Goal: Register for event/course

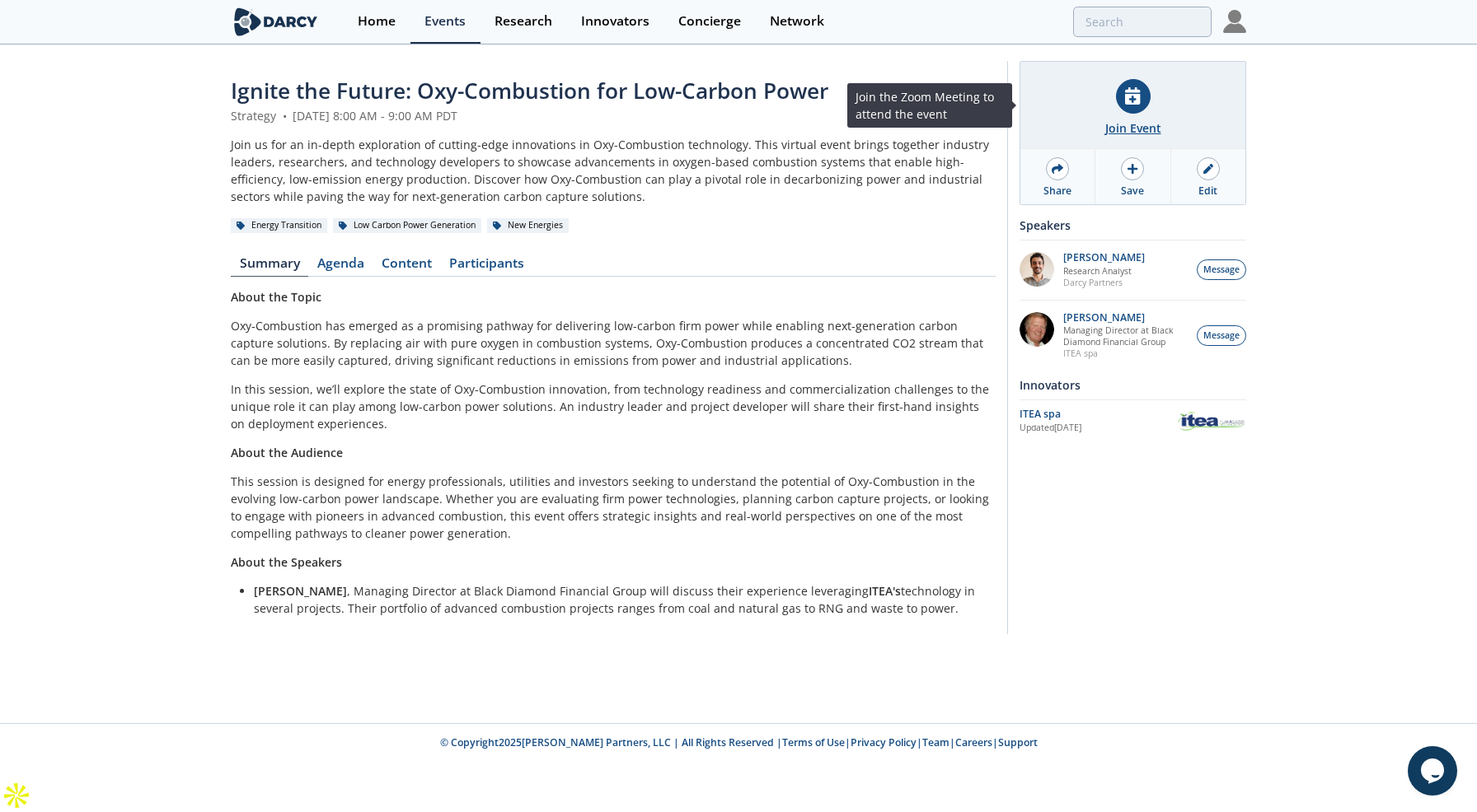
click at [1138, 122] on div "Join Event" at bounding box center [1133, 128] width 56 height 18
